Goal: Task Accomplishment & Management: Use online tool/utility

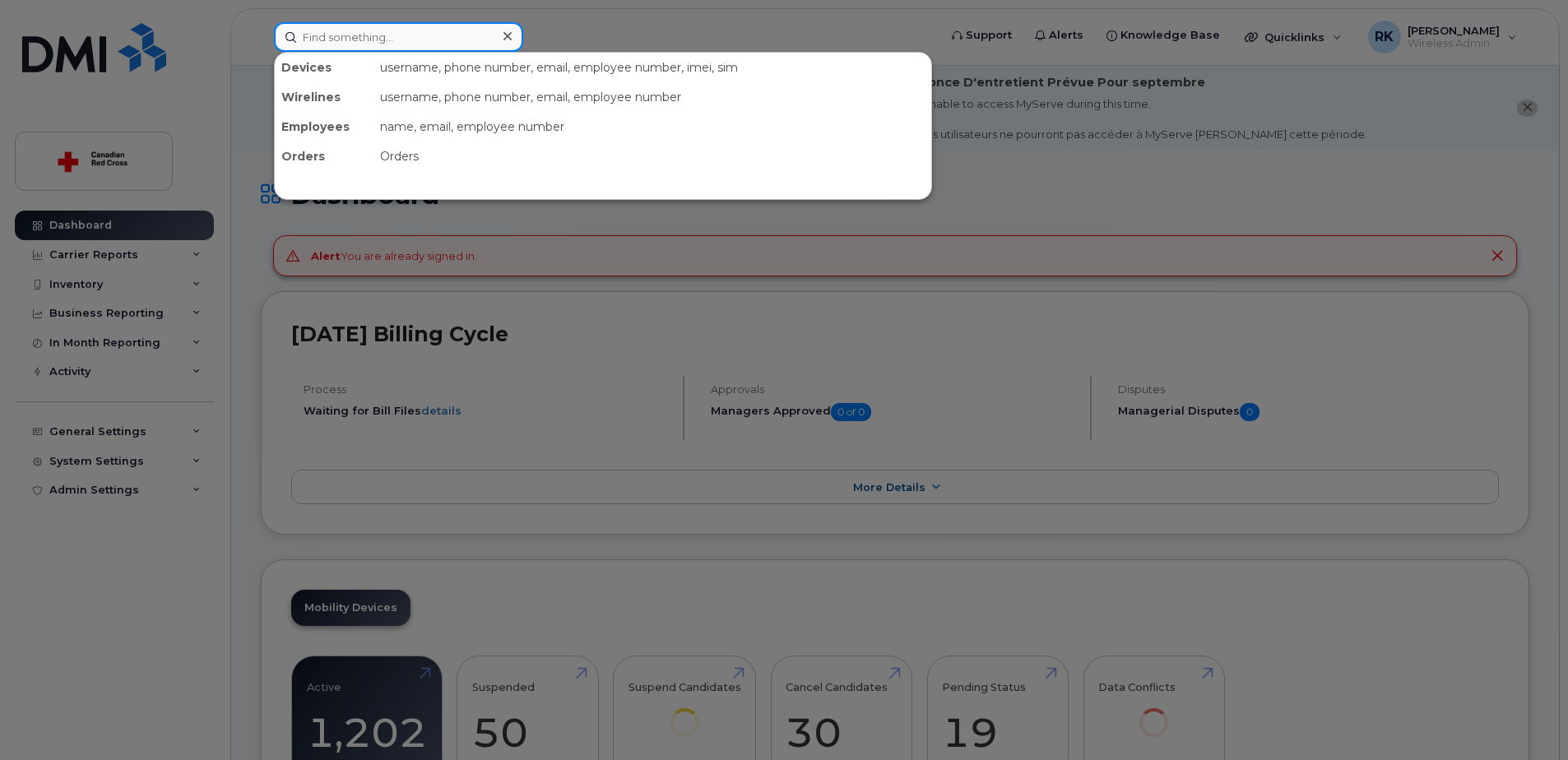
click at [326, 46] on input at bounding box center [398, 36] width 249 height 29
paste input "289-325-4177"
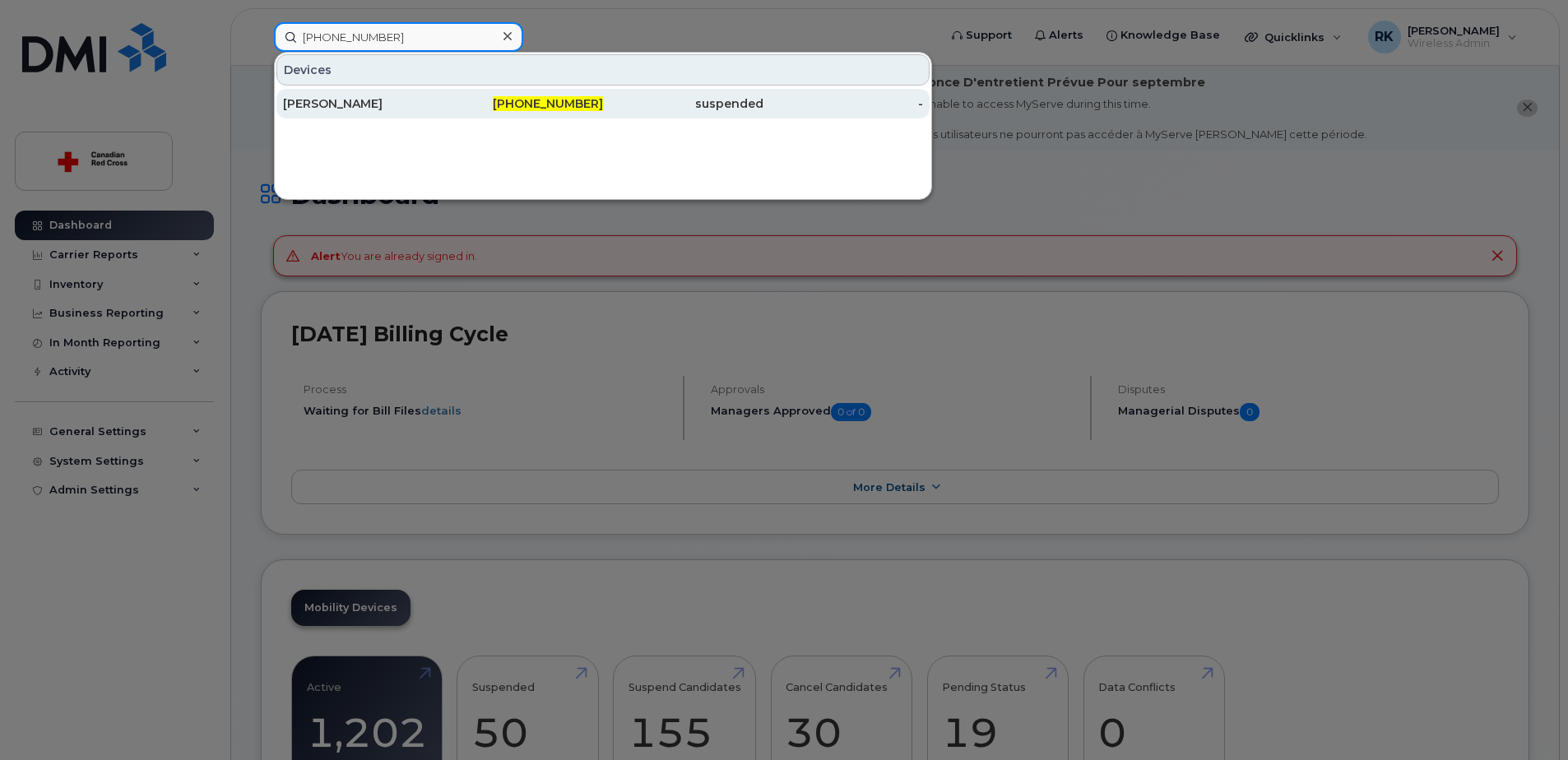
type input "289-325-4177"
click at [346, 100] on div "[PERSON_NAME]" at bounding box center [363, 103] width 160 height 16
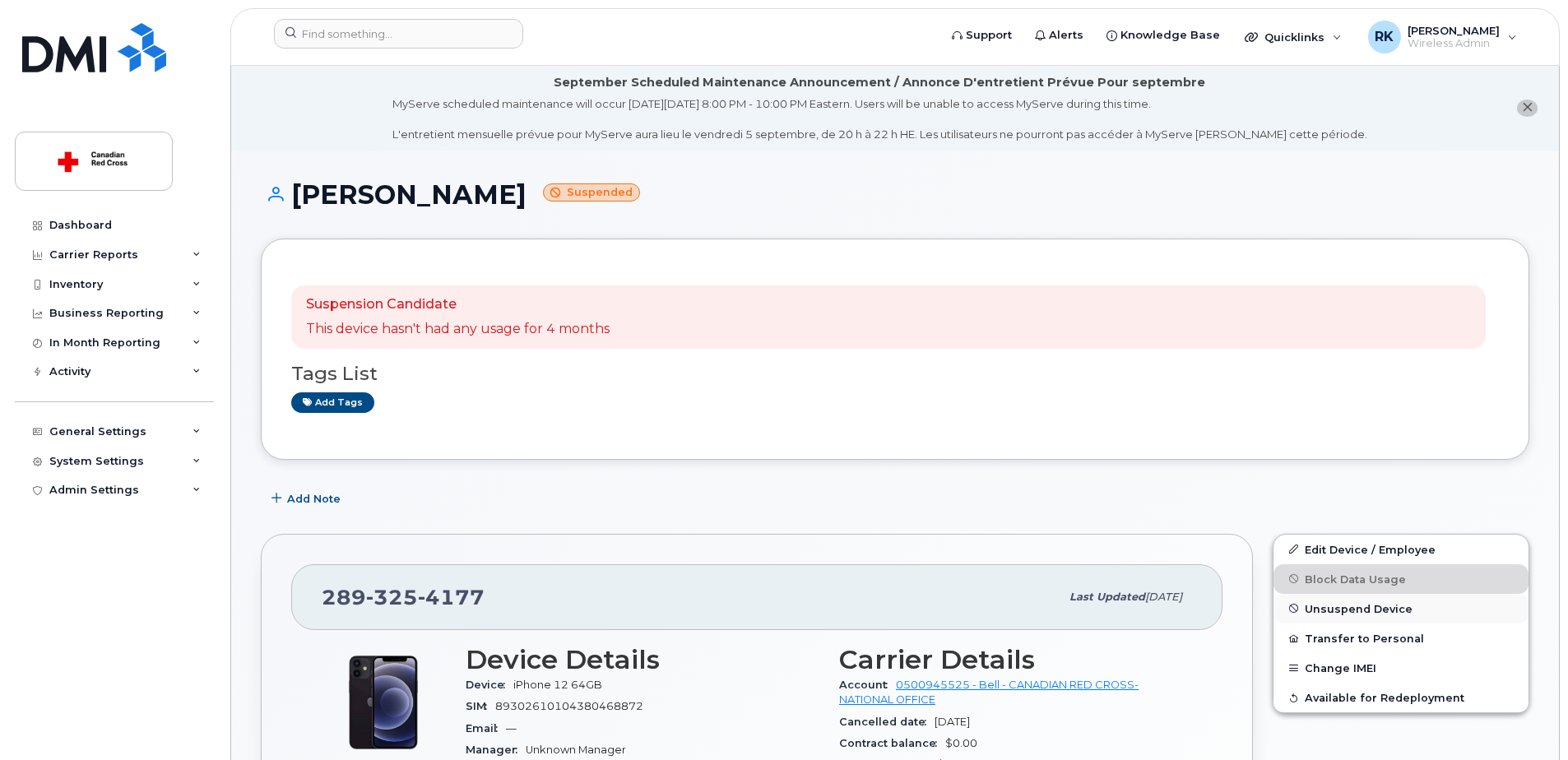
click at [1352, 606] on span "Unsuspend Device" at bounding box center [1359, 607] width 108 height 12
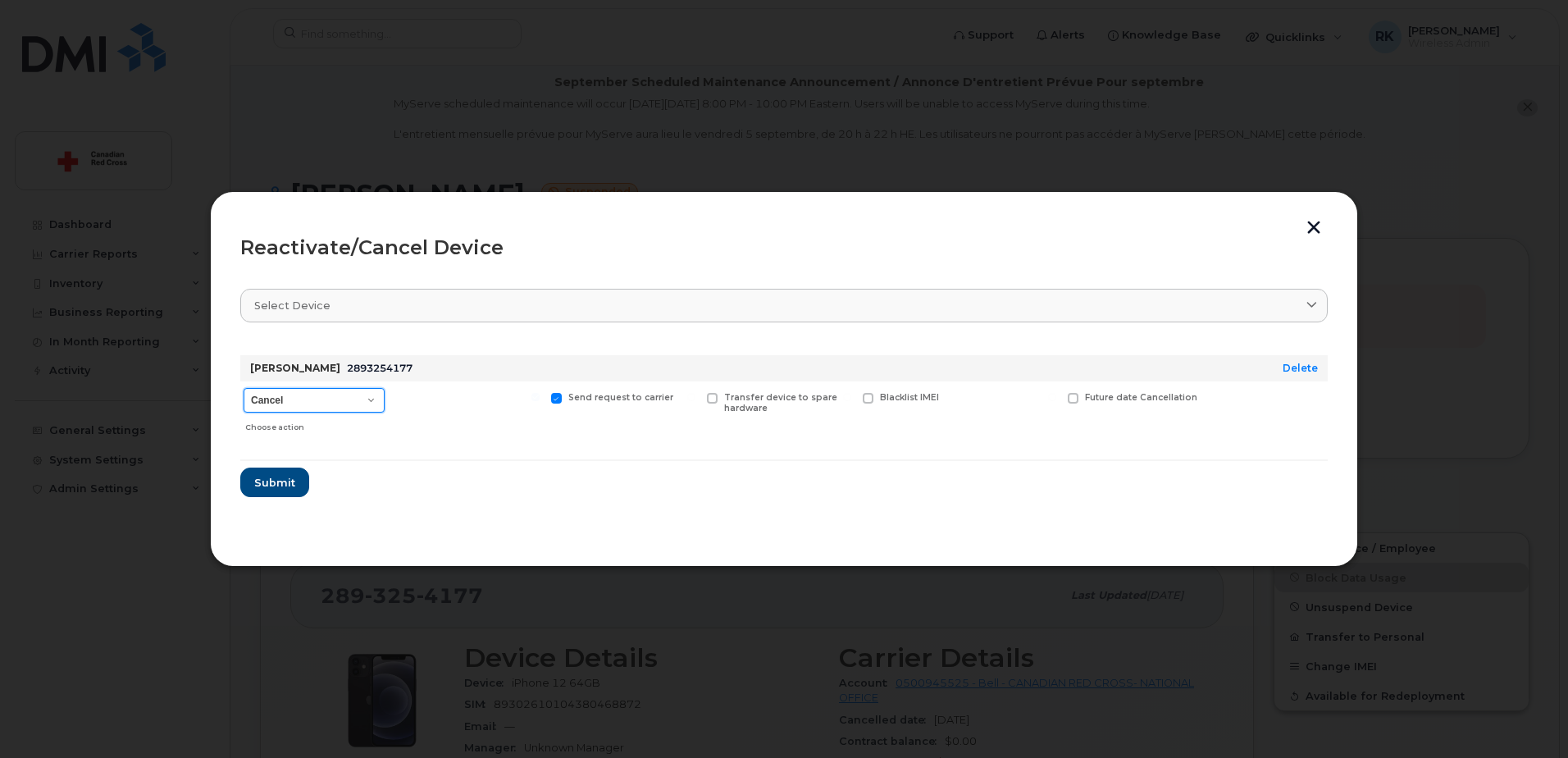
click at [351, 397] on select "Cancel Suspend - Extend Suspension Reactivate" at bounding box center [314, 401] width 141 height 25
select select "[object Object]"
click at [244, 388] on select "Cancel Suspend - Extend Suspension Reactivate" at bounding box center [314, 401] width 141 height 25
click at [288, 480] on span "Submit" at bounding box center [273, 483] width 41 height 15
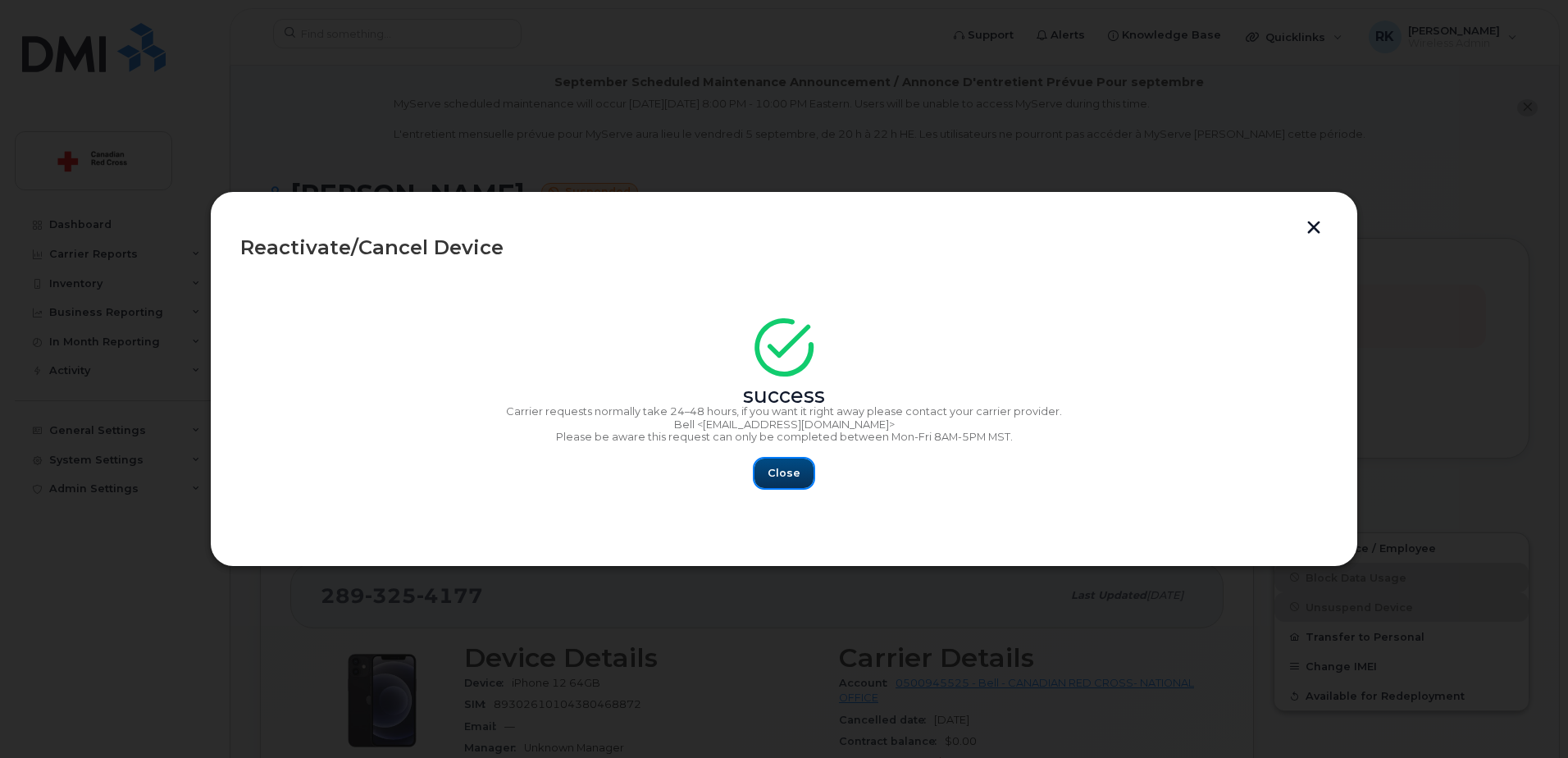
click at [793, 474] on span "Close" at bounding box center [784, 473] width 33 height 15
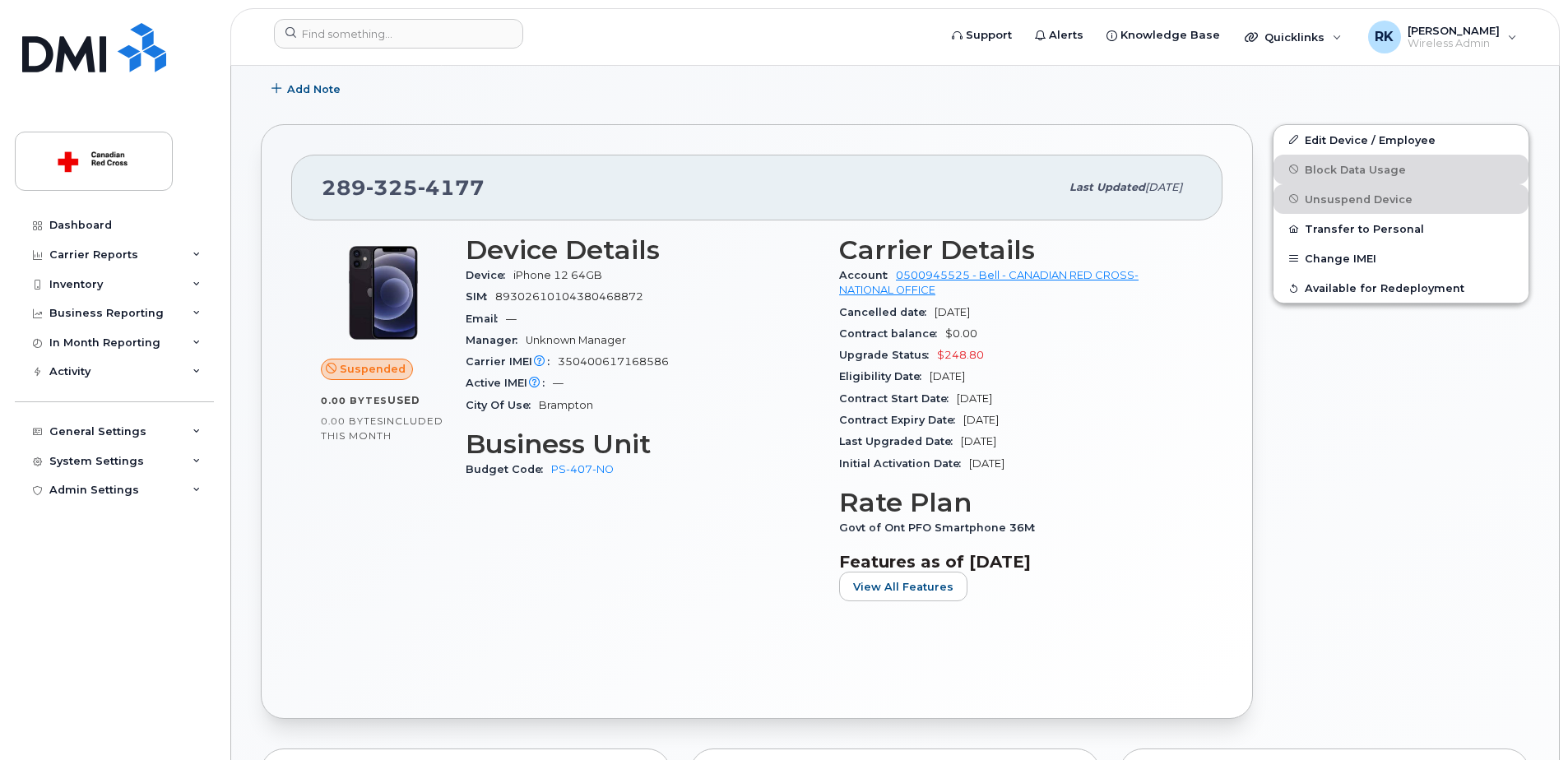
scroll to position [411, 0]
click at [483, 550] on div "Device Details Device iPhone 12 64GB SIM [TECHNICAL_ID] Email — Manager Unknown…" at bounding box center [642, 423] width 373 height 399
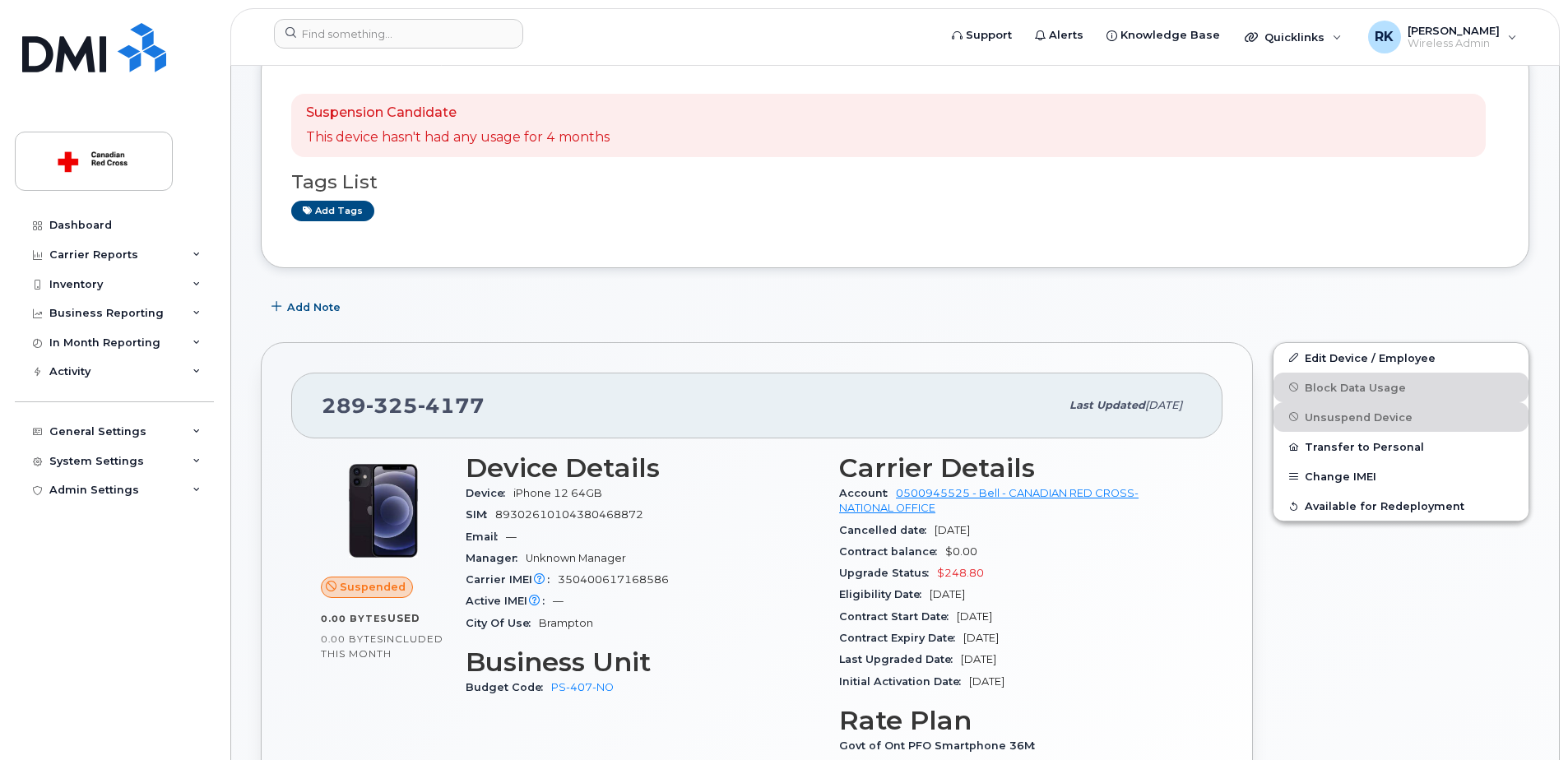
scroll to position [165, 0]
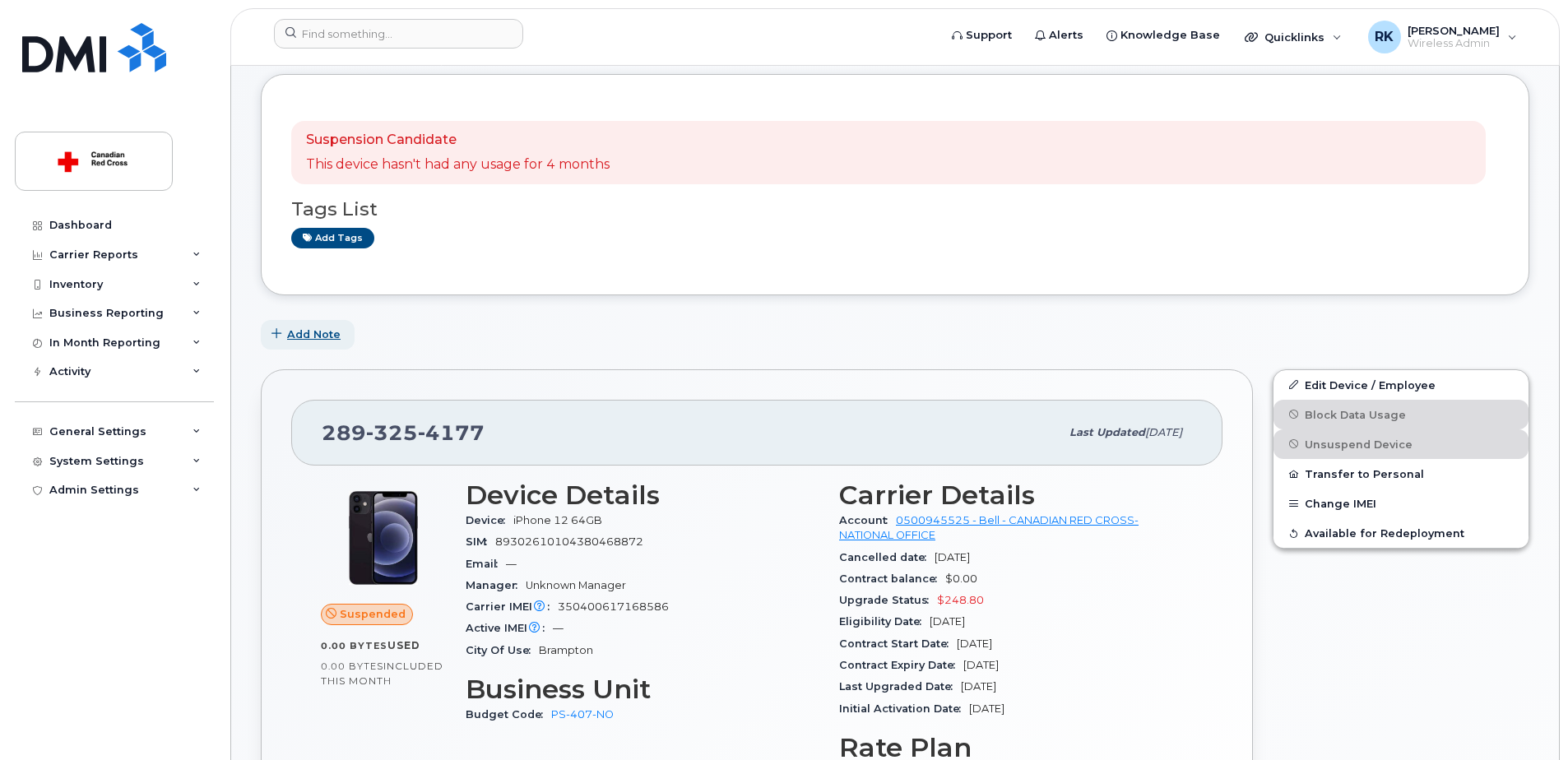
click at [290, 334] on span "Add Note" at bounding box center [314, 335] width 53 height 15
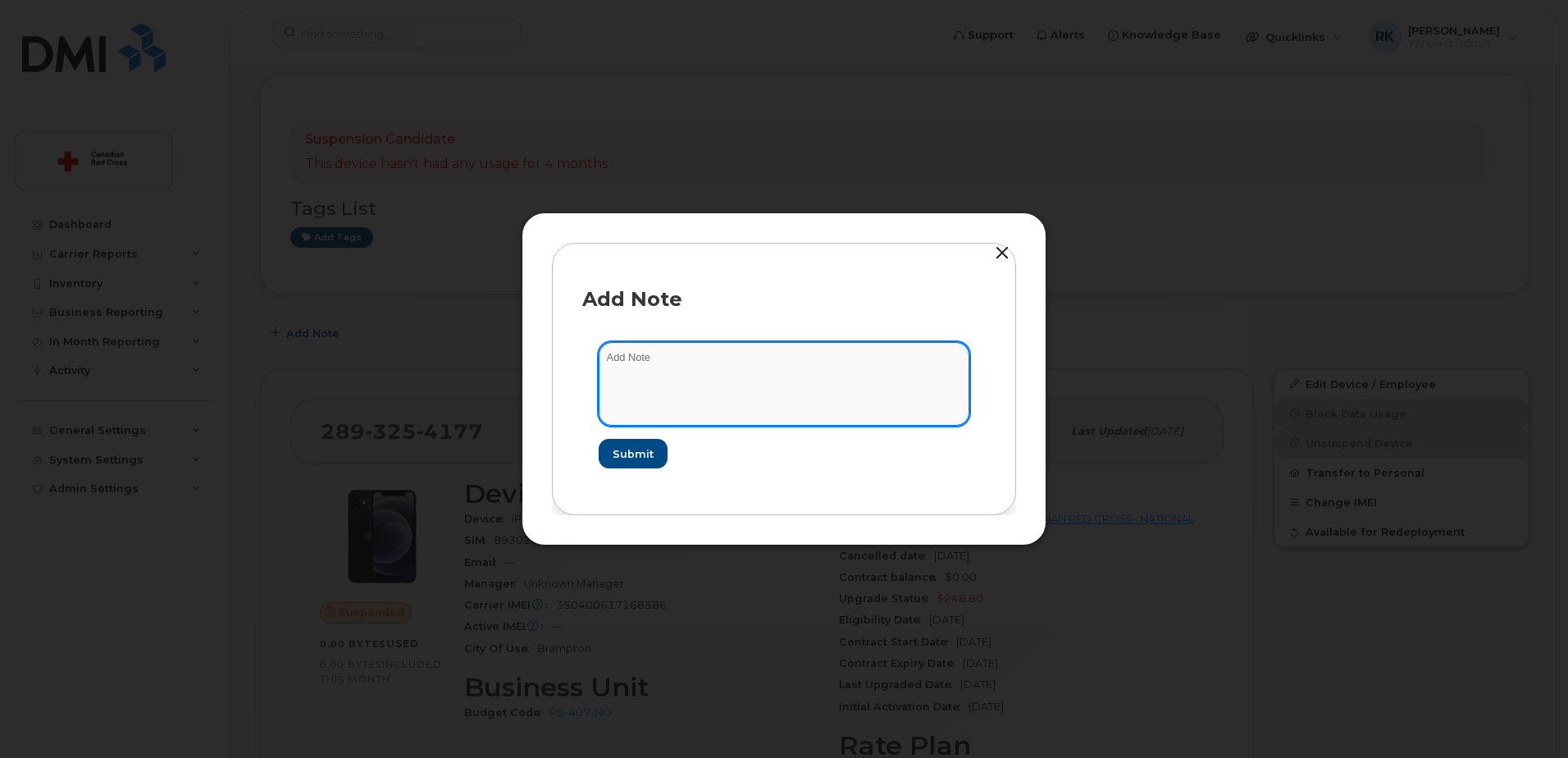
click at [691, 370] on textarea at bounding box center [784, 384] width 370 height 84
click at [778, 357] on textarea "Reactivated after suspension:" at bounding box center [784, 384] width 370 height 84
paste textarea "[URL][DOMAIN_NAME]"
type textarea "Reactivated after suspension: [URL][DOMAIN_NAME]"
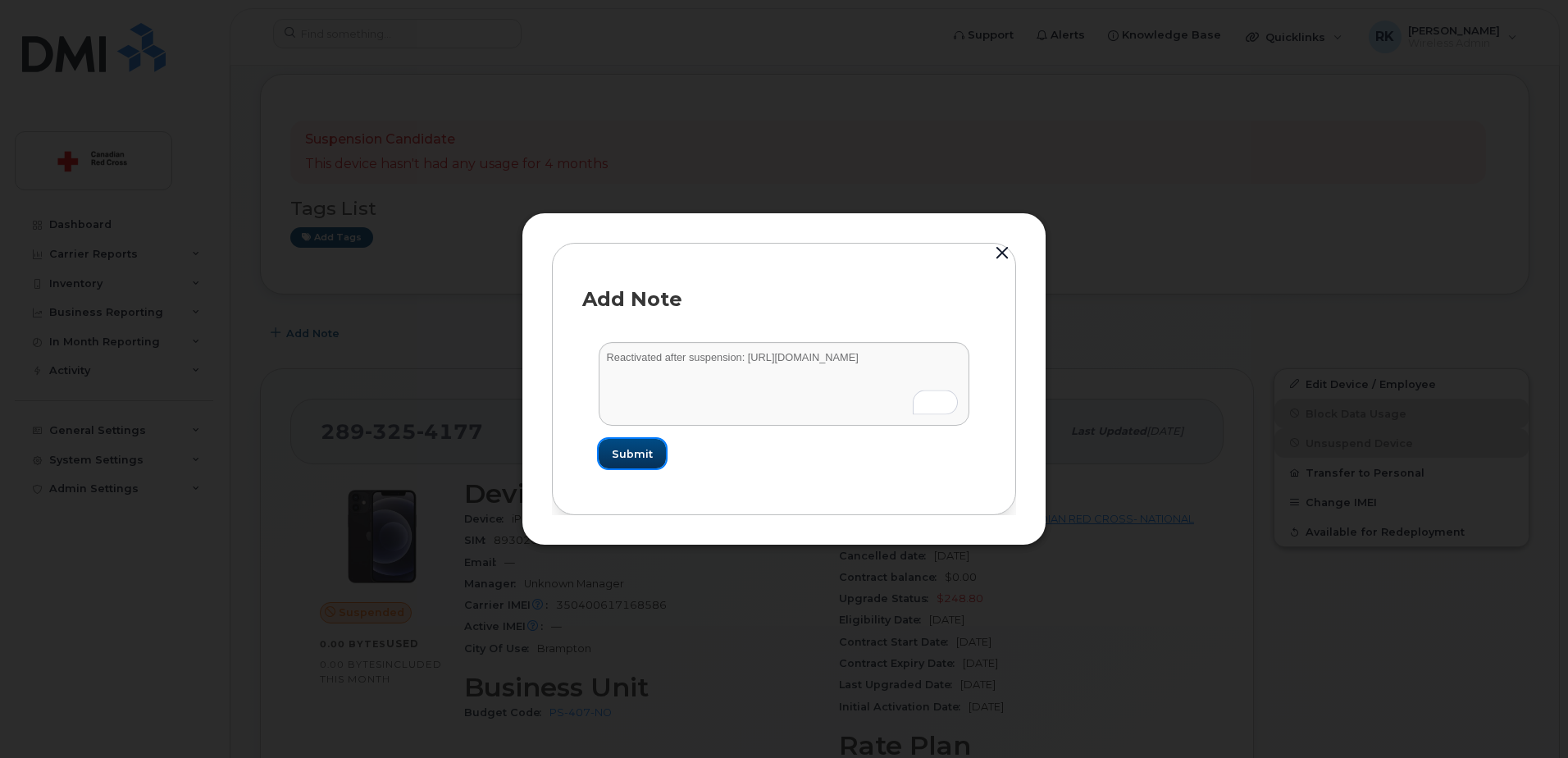
click at [636, 447] on span "Submit" at bounding box center [632, 454] width 41 height 15
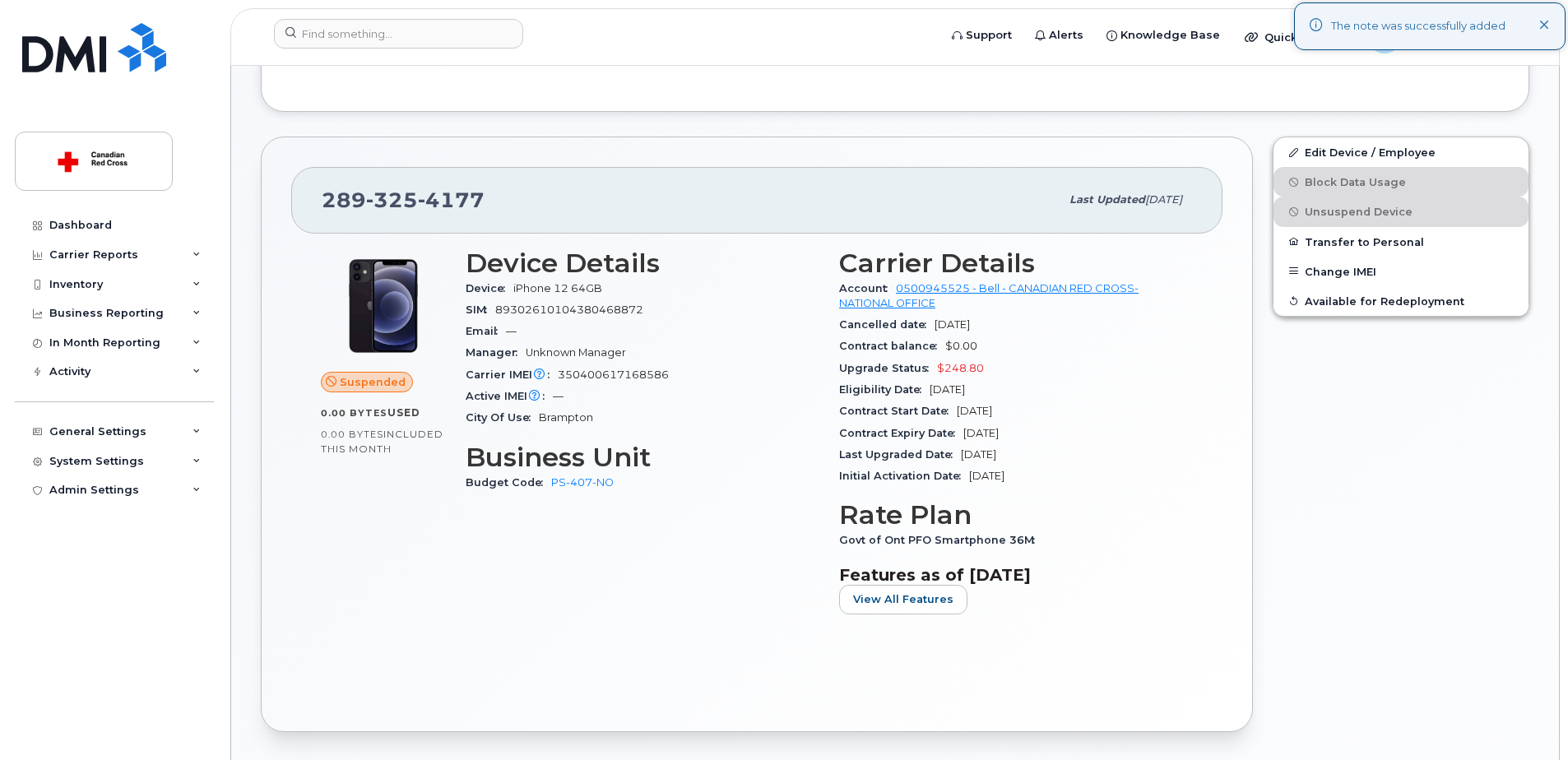
scroll to position [576, 0]
